Goal: Information Seeking & Learning: Check status

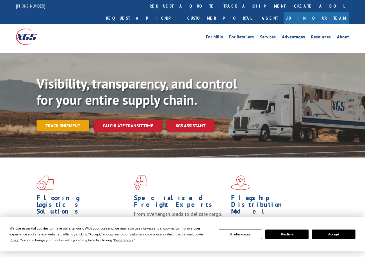
click at [64, 120] on link "Track shipment" at bounding box center [62, 126] width 53 height 12
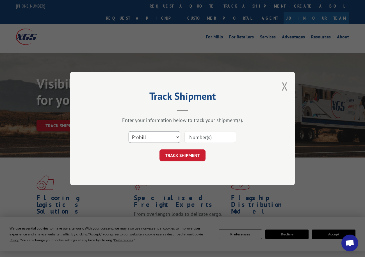
click at [146, 137] on select "Select category... Probill BOL PO" at bounding box center [155, 137] width 52 height 12
select select "po"
click at [129, 131] on select "Select category... Probill BOL PO" at bounding box center [155, 137] width 52 height 12
click at [190, 139] on input at bounding box center [210, 137] width 52 height 12
paste input "64542977"
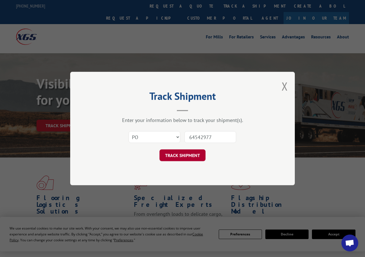
type input "64542977"
click at [177, 152] on button "TRACK SHIPMENT" at bounding box center [182, 156] width 46 height 12
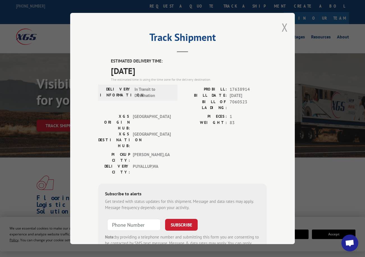
click at [282, 27] on button "Close modal" at bounding box center [284, 27] width 6 height 15
